Goal: Task Accomplishment & Management: Manage account settings

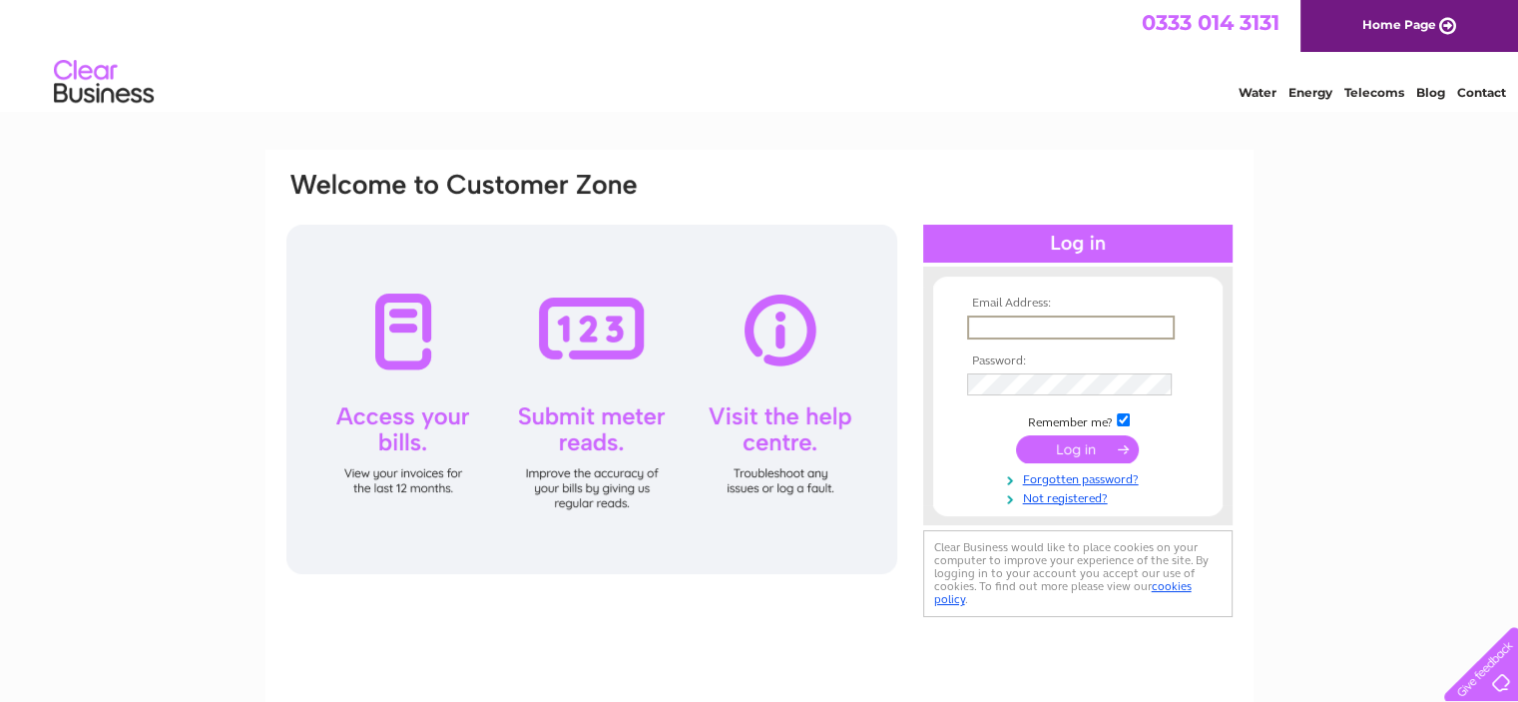
click at [989, 332] on input "text" at bounding box center [1071, 327] width 208 height 24
click at [978, 330] on input "text" at bounding box center [1071, 327] width 208 height 24
type input "accounts@copyshopelgin.co.uk"
click at [1066, 454] on input "submit" at bounding box center [1077, 447] width 123 height 28
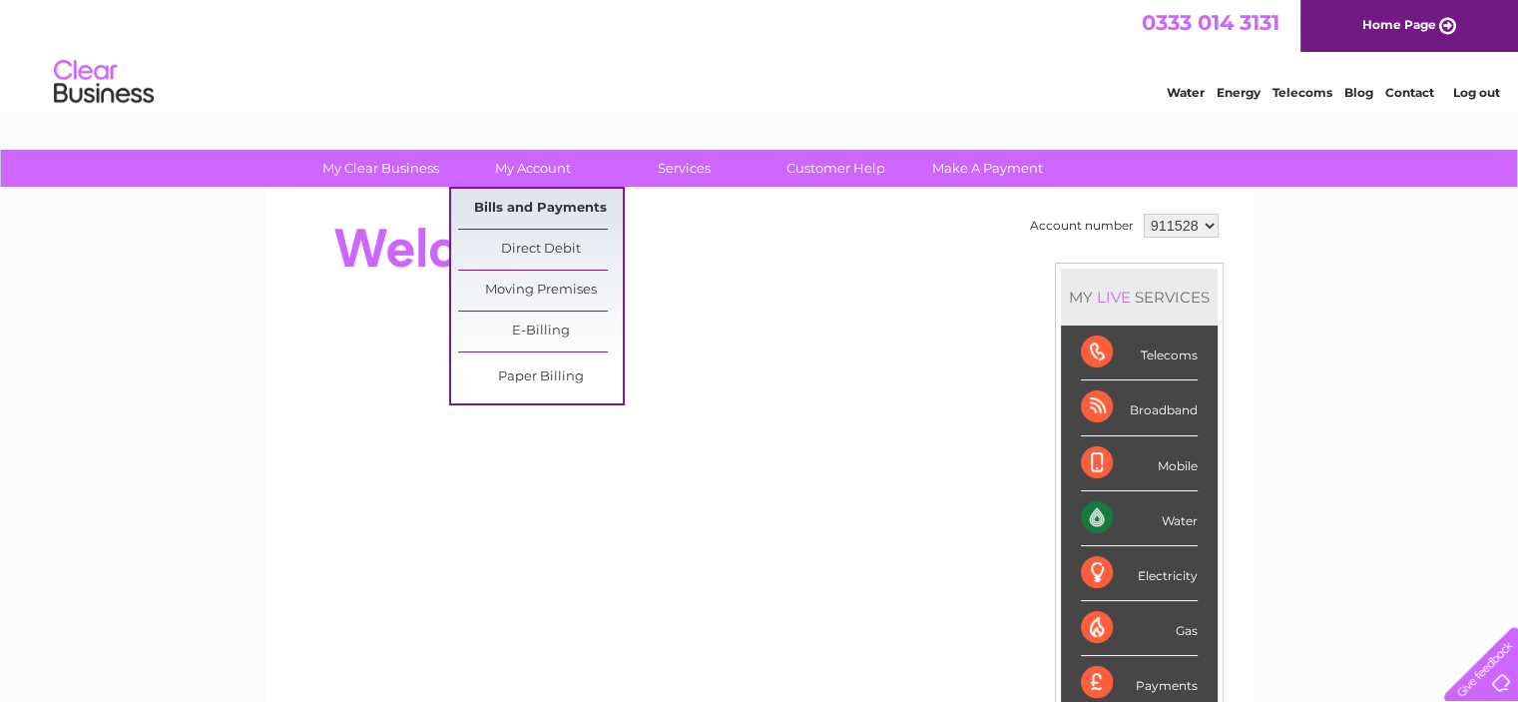
click at [515, 207] on link "Bills and Payments" at bounding box center [540, 209] width 165 height 40
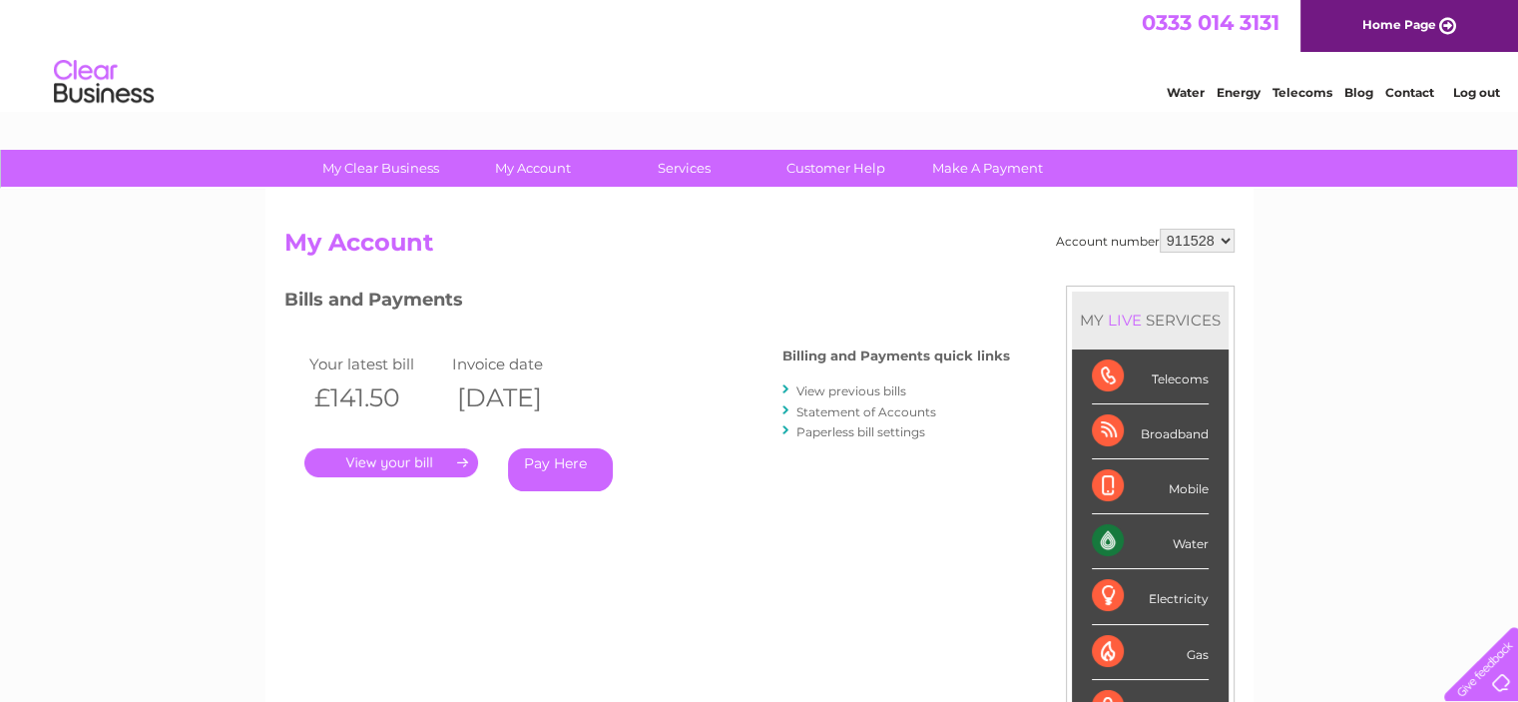
click at [436, 463] on link "." at bounding box center [391, 462] width 174 height 29
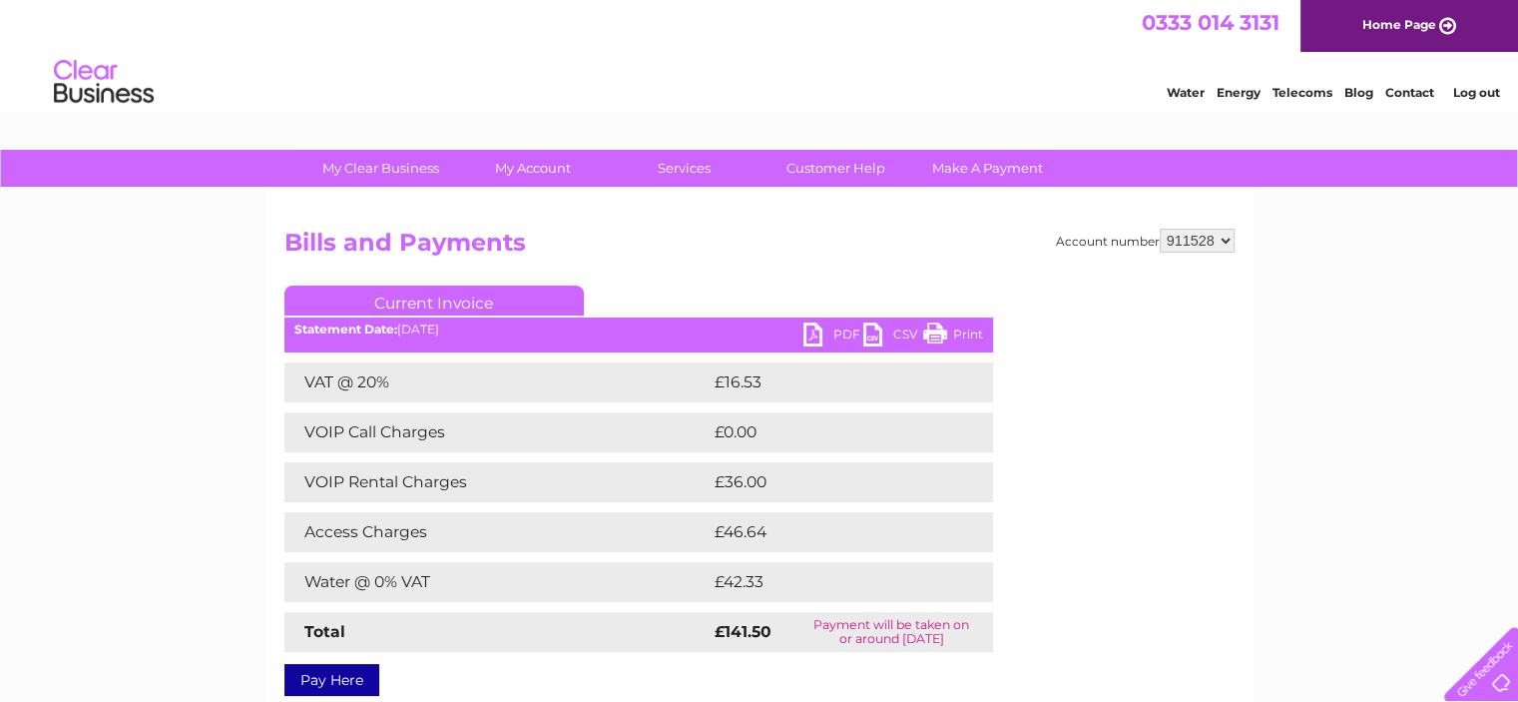
click at [807, 338] on link "PDF" at bounding box center [834, 336] width 60 height 29
